Goal: Task Accomplishment & Management: Complete application form

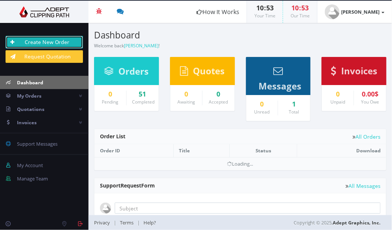
click at [62, 44] on link "Create New Order" at bounding box center [45, 42] width 78 height 13
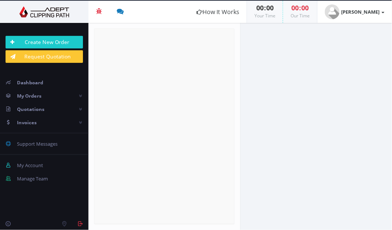
radio input "true"
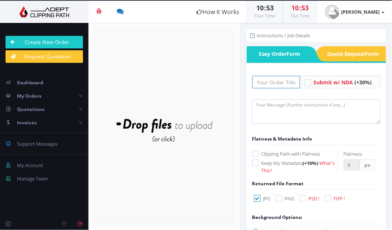
click at [275, 83] on input "text" at bounding box center [277, 82] width 48 height 13
type input "LAmade Recolor 6 Images"
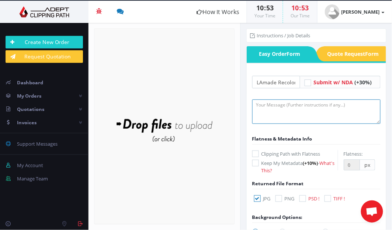
click at [308, 114] on textarea at bounding box center [317, 111] width 129 height 24
paste textarea "Can you recolor 6 Images, $1.25/image？ Images link: [URL][DOMAIN_NAME] 1. Folde…"
type textarea "Can you recolor 6 Images, $1.25/image？ Images link: [URL][DOMAIN_NAME] 1. Folde…"
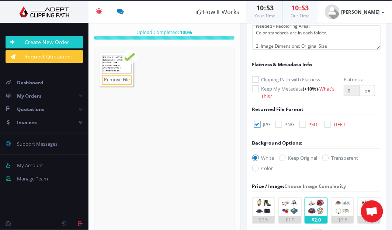
click at [312, 155] on label "Keep Original" at bounding box center [298, 157] width 38 height 7
click at [286, 155] on input "Keep Original" at bounding box center [283, 157] width 5 height 5
radio input "true"
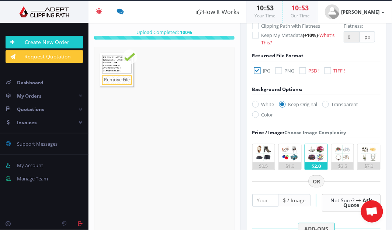
scroll to position [134, 0]
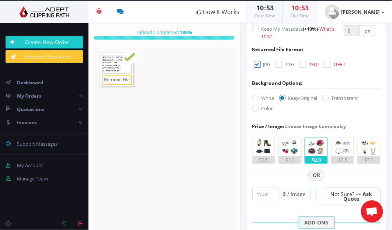
click at [288, 191] on span "$ / Image" at bounding box center [295, 194] width 32 height 13
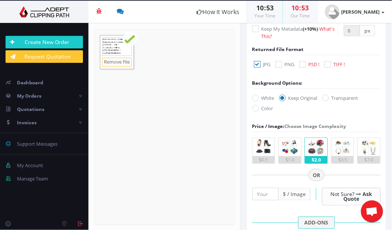
drag, startPoint x: 291, startPoint y: 192, endPoint x: 284, endPoint y: 192, distance: 6.6
click at [291, 192] on span "$ / Image" at bounding box center [295, 194] width 32 height 13
click at [272, 192] on input "0.5" at bounding box center [266, 194] width 26 height 13
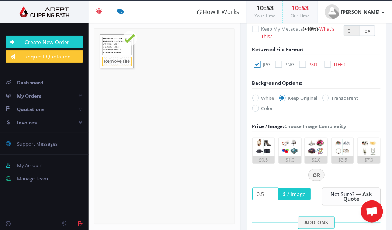
type input "0"
type input "1.25"
click at [275, 204] on div at bounding box center [317, 198] width 129 height 33
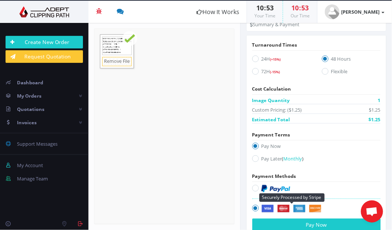
scroll to position [536, 0]
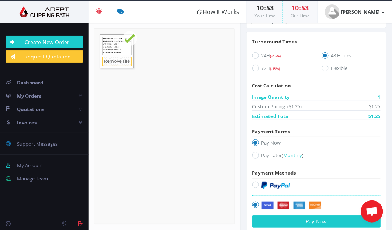
click at [276, 154] on label "Pay Later ( Monthly )" at bounding box center [317, 156] width 129 height 10
click at [259, 154] on input "Pay Later ( Monthly )" at bounding box center [256, 155] width 5 height 5
radio input "true"
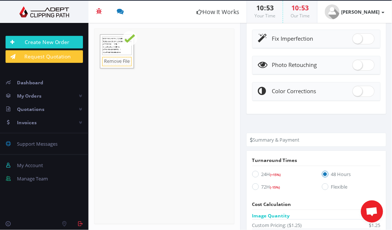
scroll to position [506, 0]
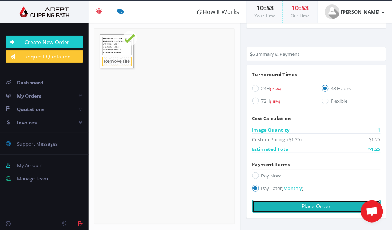
click at [303, 210] on button "Place Order" at bounding box center [317, 206] width 129 height 13
